Goal: Task Accomplishment & Management: Manage account settings

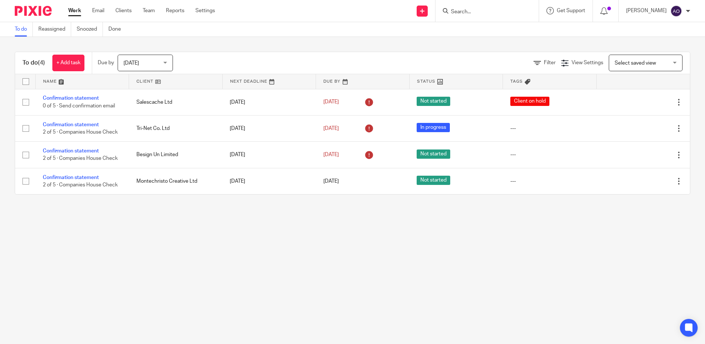
click at [163, 58] on span "Today" at bounding box center [143, 62] width 39 height 15
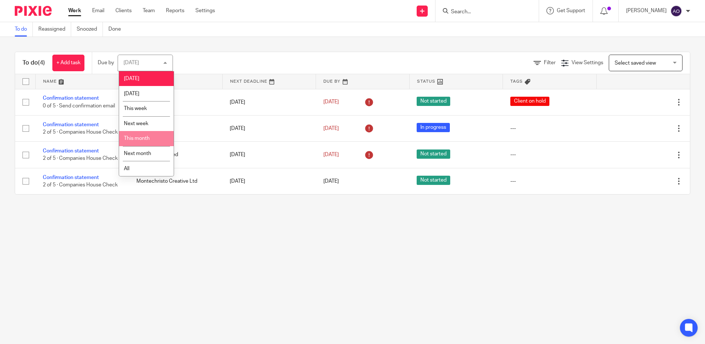
click at [142, 138] on span "This month" at bounding box center [137, 138] width 26 height 5
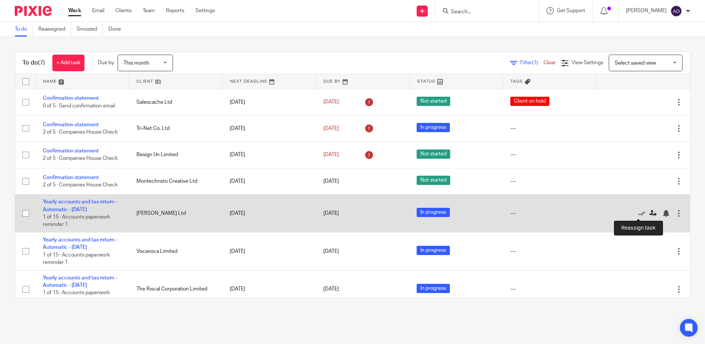
click at [650, 214] on icon at bounding box center [653, 213] width 7 height 7
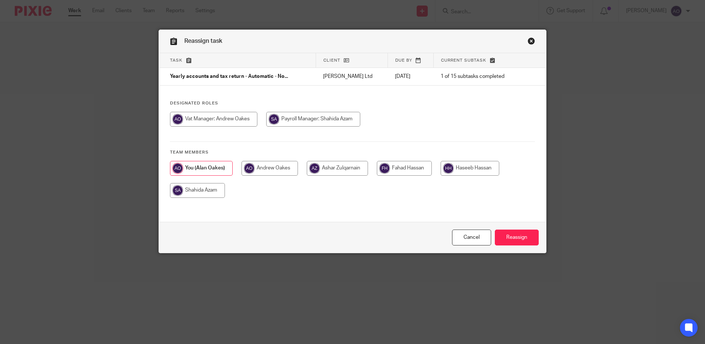
click at [392, 165] on input "radio" at bounding box center [404, 168] width 55 height 15
radio input "true"
click at [529, 241] on input "Reassign" at bounding box center [517, 237] width 44 height 16
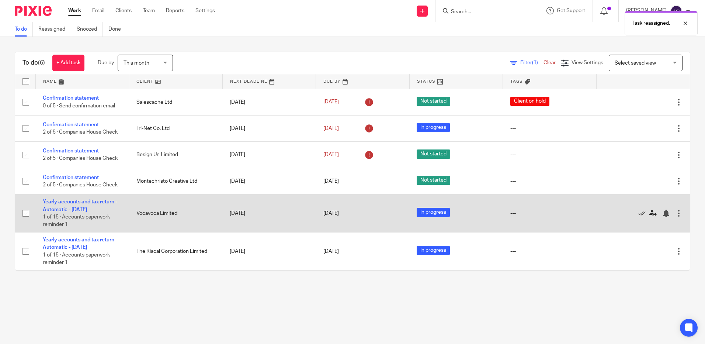
click at [639, 210] on div at bounding box center [640, 213] width 72 height 7
click at [650, 213] on icon at bounding box center [653, 213] width 7 height 7
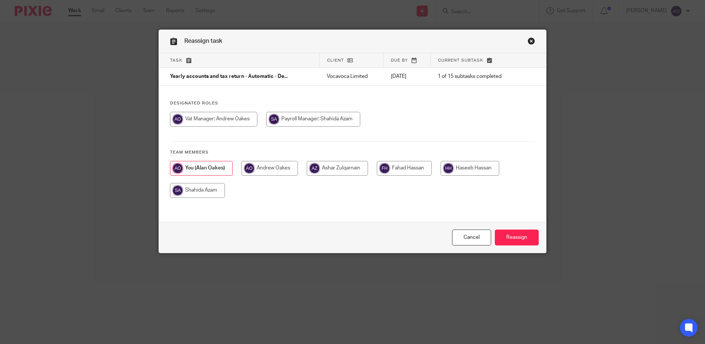
click at [417, 165] on input "radio" at bounding box center [404, 168] width 55 height 15
radio input "true"
click at [513, 238] on input "Reassign" at bounding box center [517, 237] width 44 height 16
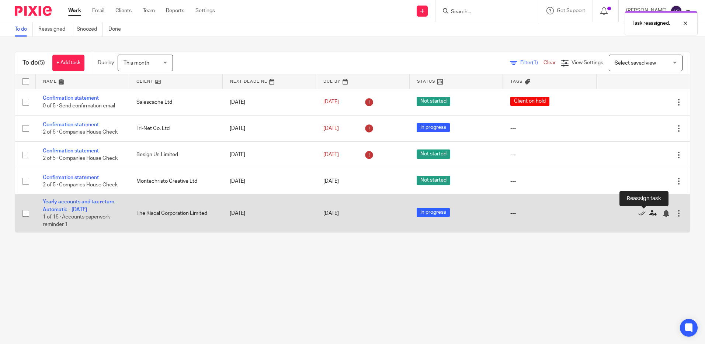
click at [650, 211] on icon at bounding box center [653, 213] width 7 height 7
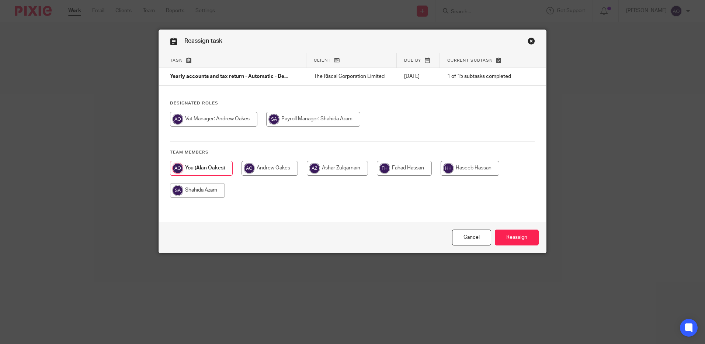
click at [418, 170] on input "radio" at bounding box center [404, 168] width 55 height 15
radio input "true"
click at [523, 236] on input "Reassign" at bounding box center [517, 237] width 44 height 16
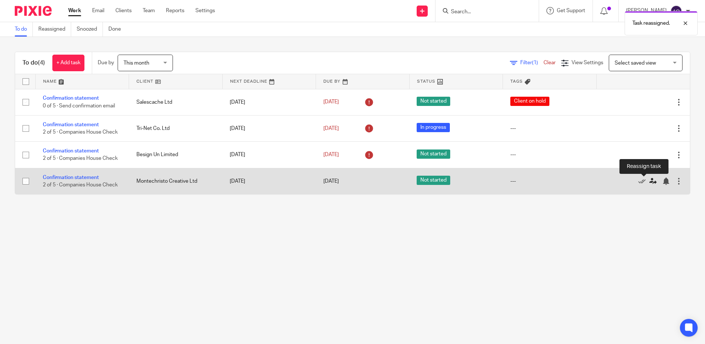
click at [650, 180] on icon at bounding box center [653, 180] width 7 height 7
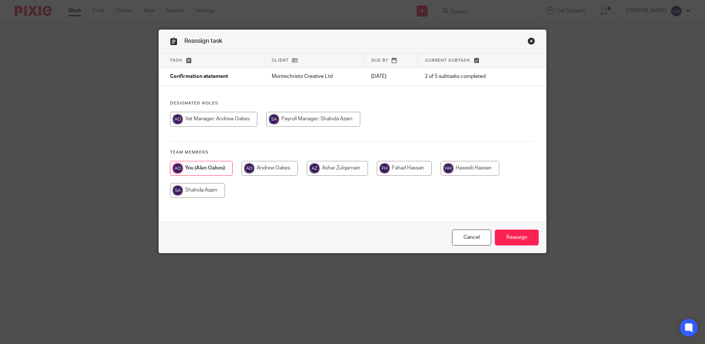
drag, startPoint x: 313, startPoint y: 164, endPoint x: 340, endPoint y: 167, distance: 27.1
click at [315, 165] on input "radio" at bounding box center [337, 168] width 61 height 15
radio input "true"
click at [510, 235] on input "Reassign" at bounding box center [517, 237] width 44 height 16
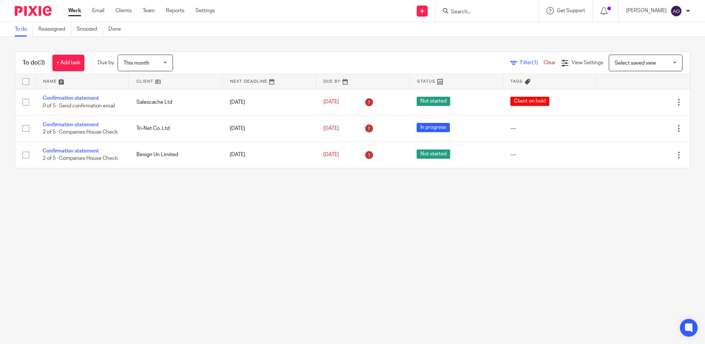
click at [483, 13] on input "Search" at bounding box center [483, 12] width 66 height 7
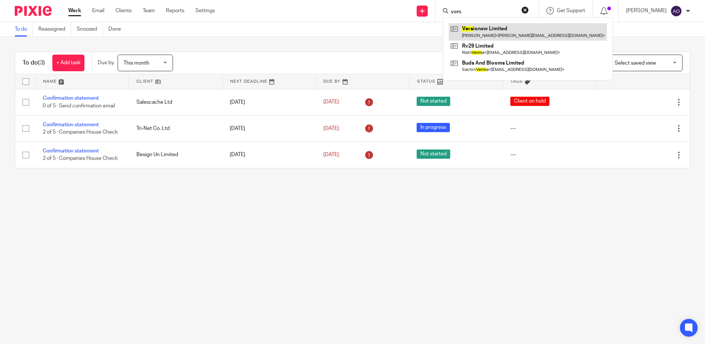
type input "vers"
click at [507, 32] on link at bounding box center [528, 31] width 158 height 17
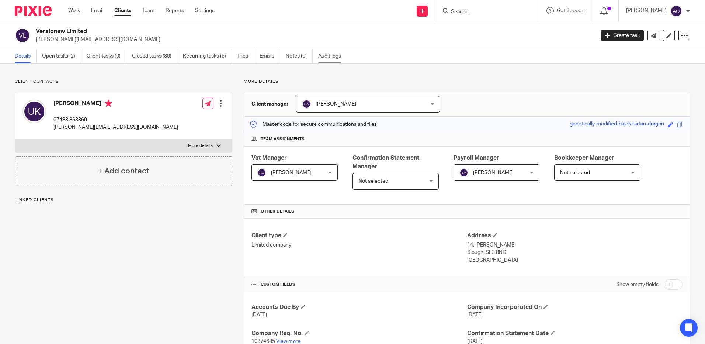
click at [333, 55] on link "Audit logs" at bounding box center [332, 56] width 28 height 14
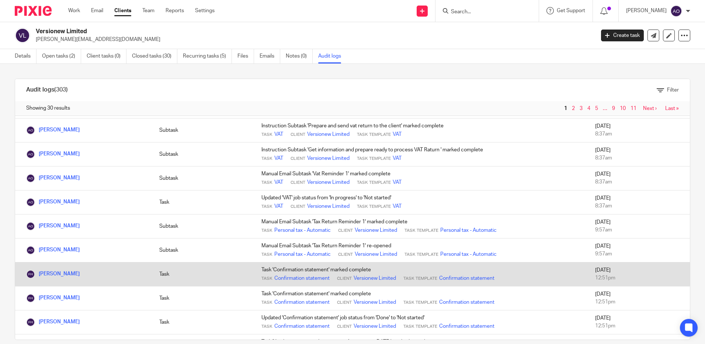
scroll to position [332, 0]
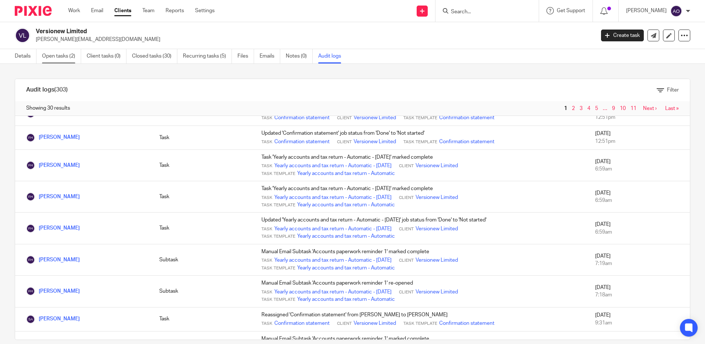
click at [54, 58] on link "Open tasks (2)" at bounding box center [61, 56] width 39 height 14
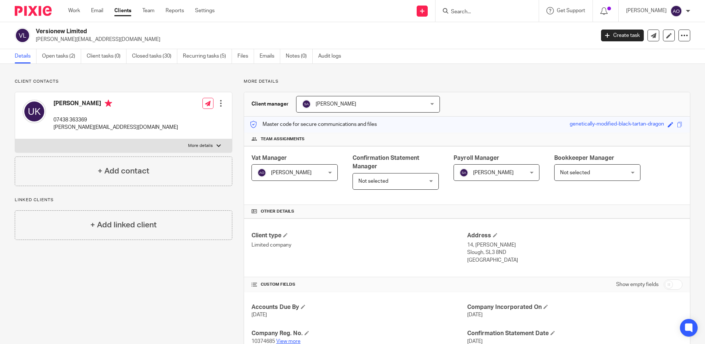
click at [293, 341] on link "View more" at bounding box center [288, 341] width 24 height 5
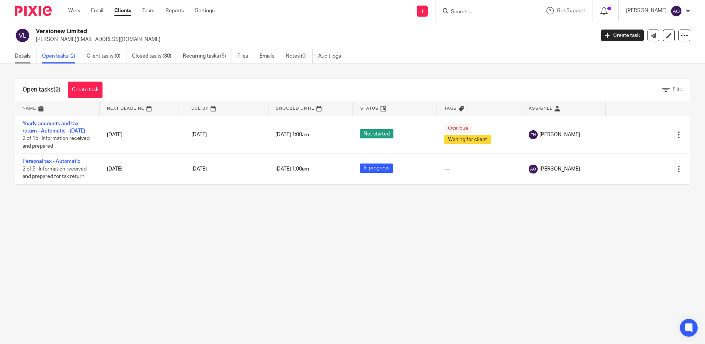
click at [20, 59] on link "Details" at bounding box center [26, 56] width 22 height 14
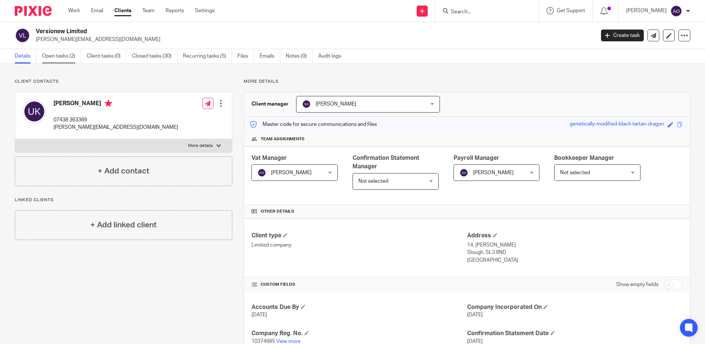
click at [58, 56] on link "Open tasks (2)" at bounding box center [61, 56] width 39 height 14
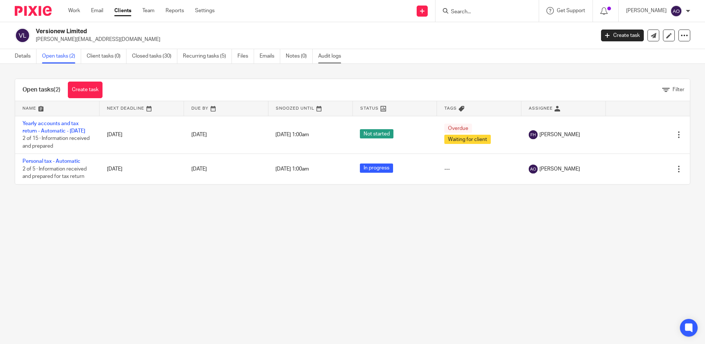
click at [339, 57] on link "Audit logs" at bounding box center [332, 56] width 28 height 14
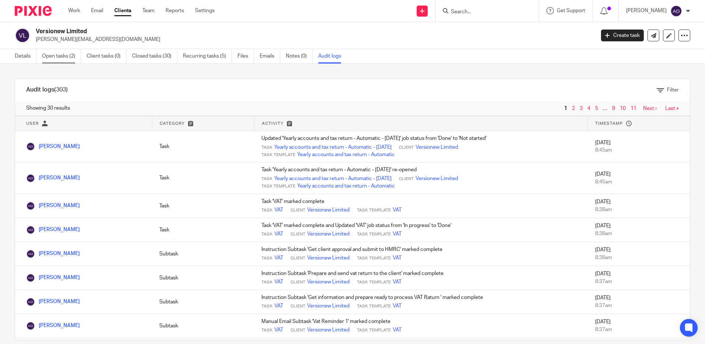
click at [61, 53] on link "Open tasks (2)" at bounding box center [61, 56] width 39 height 14
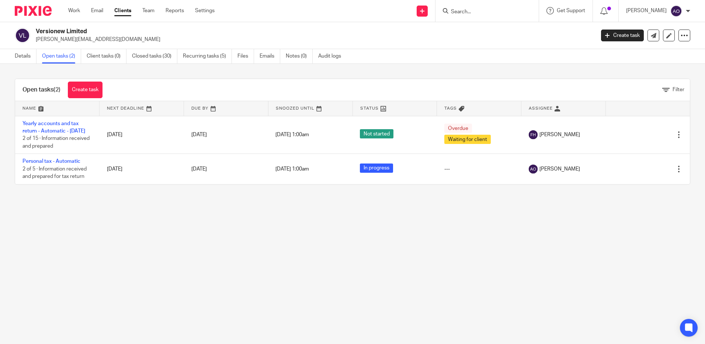
click at [494, 10] on input "Search" at bounding box center [483, 12] width 66 height 7
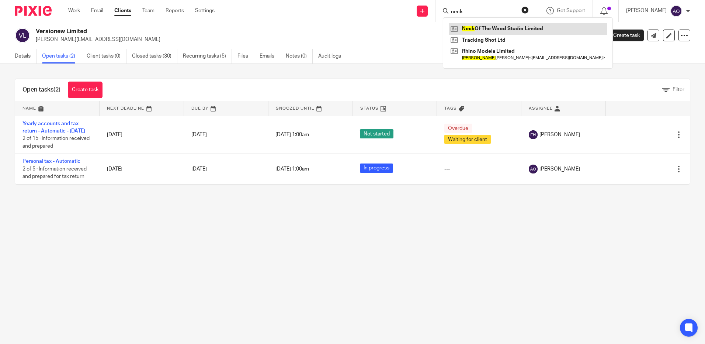
type input "neck"
click at [484, 28] on link at bounding box center [528, 28] width 158 height 11
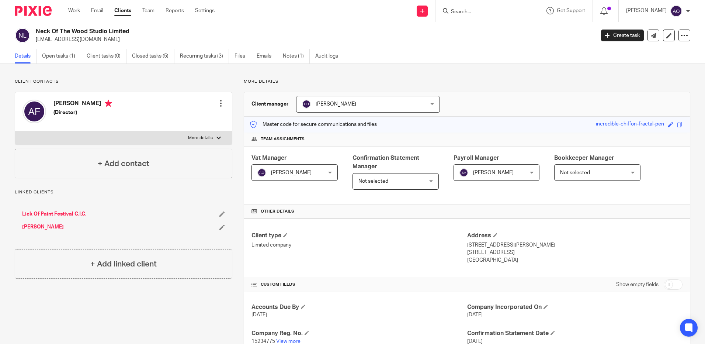
scroll to position [74, 0]
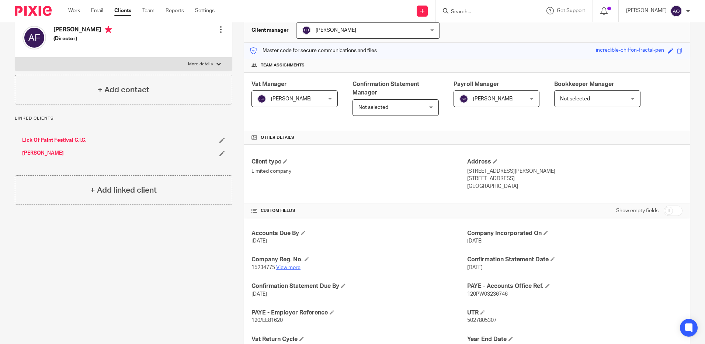
click at [290, 267] on link "View more" at bounding box center [288, 267] width 24 height 5
